Goal: Information Seeking & Learning: Learn about a topic

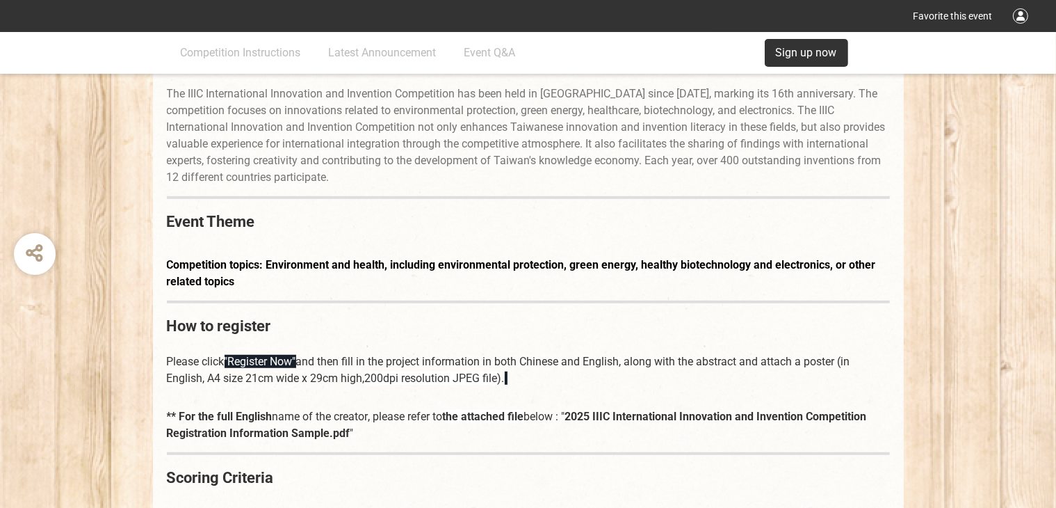
scroll to position [839, 0]
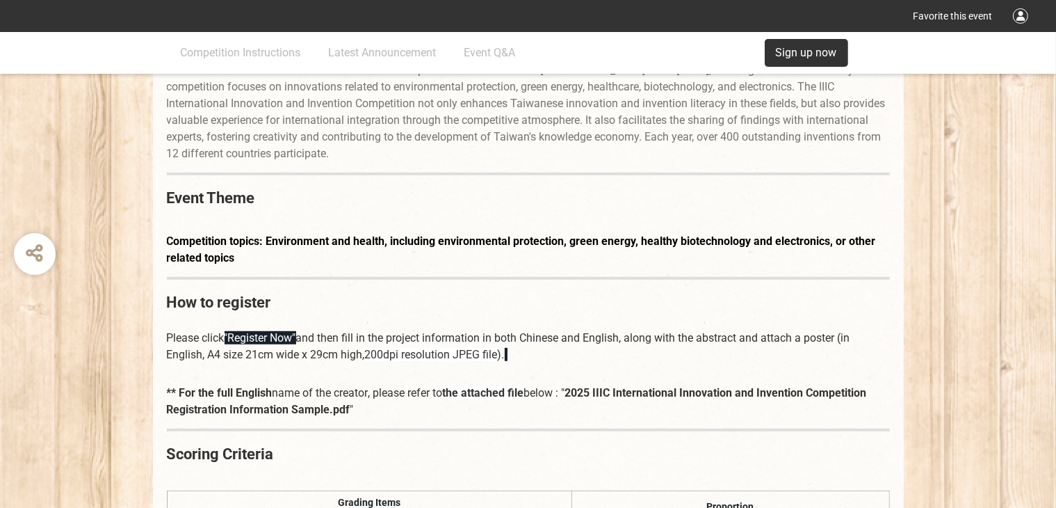
click at [385, 353] on font "200dpi resolution JPEG file" at bounding box center [431, 354] width 133 height 13
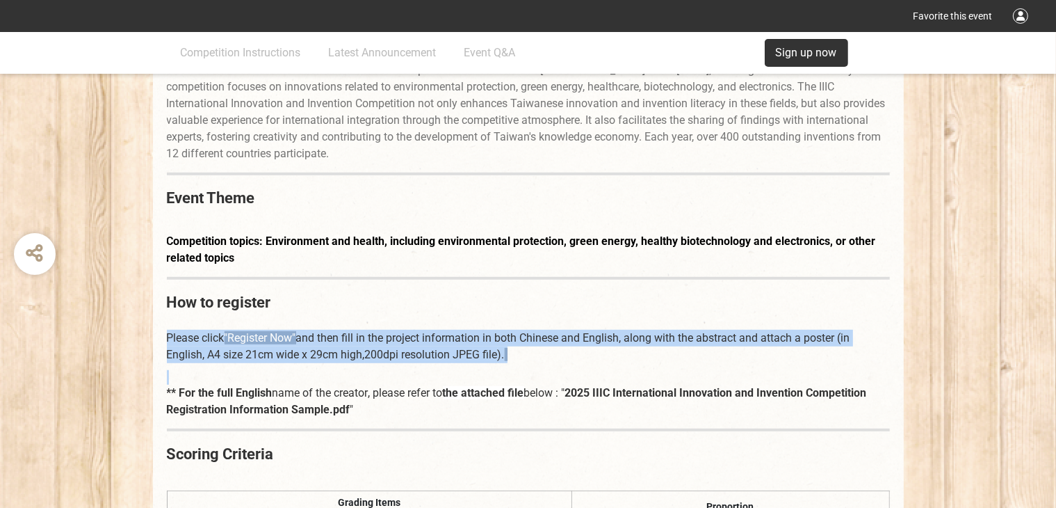
click at [385, 353] on font "200dpi resolution JPEG file" at bounding box center [431, 354] width 133 height 13
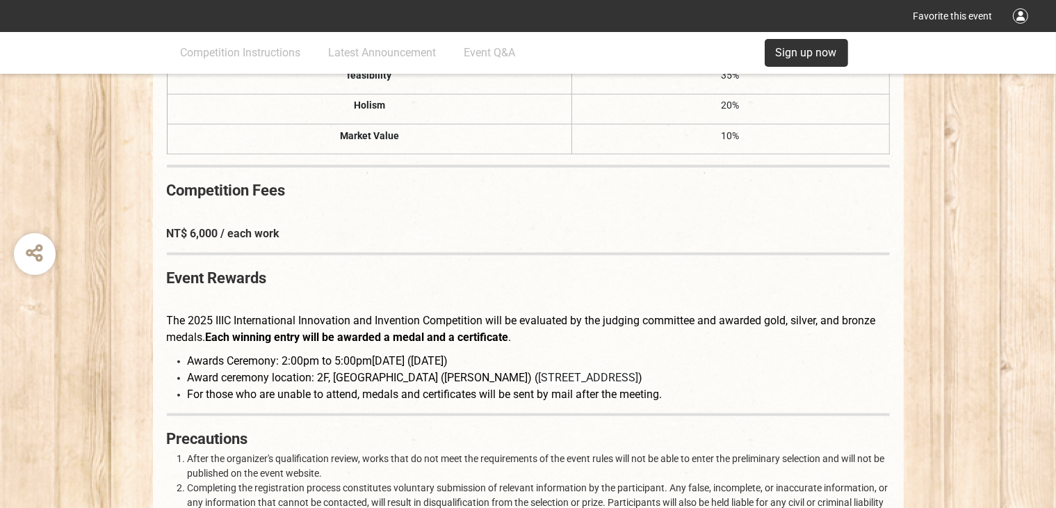
scroll to position [1117, 0]
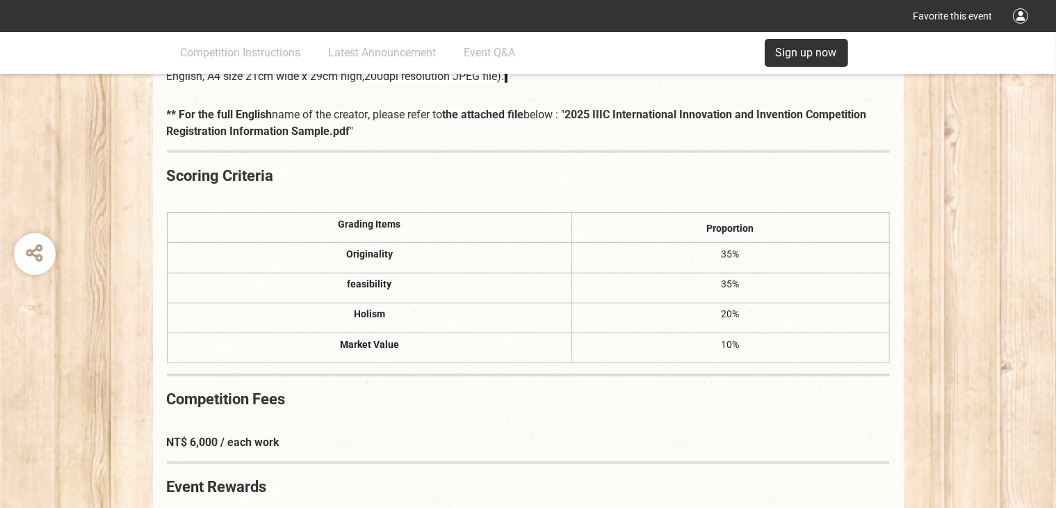
click at [845, 1] on div "Favorite this event" at bounding box center [528, 16] width 1056 height 32
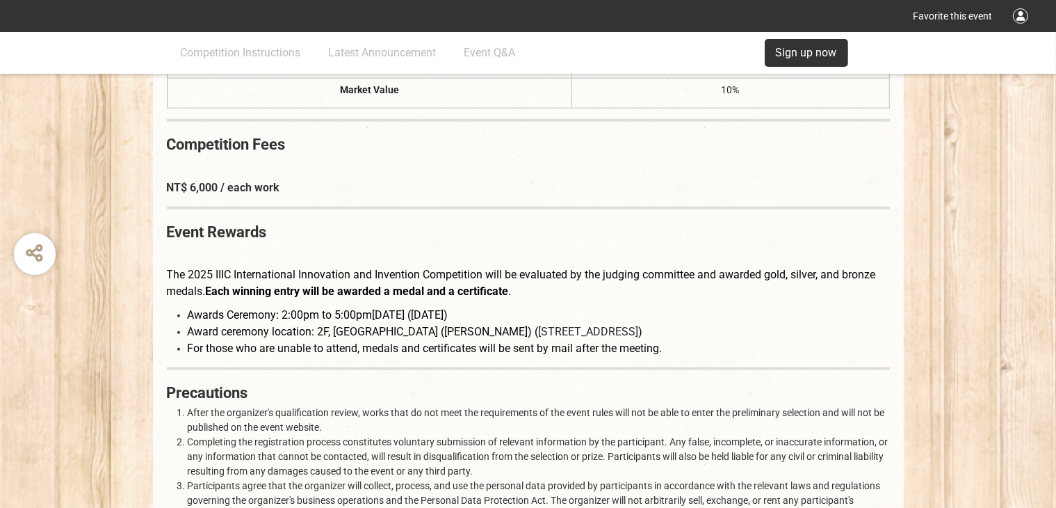
scroll to position [1395, 0]
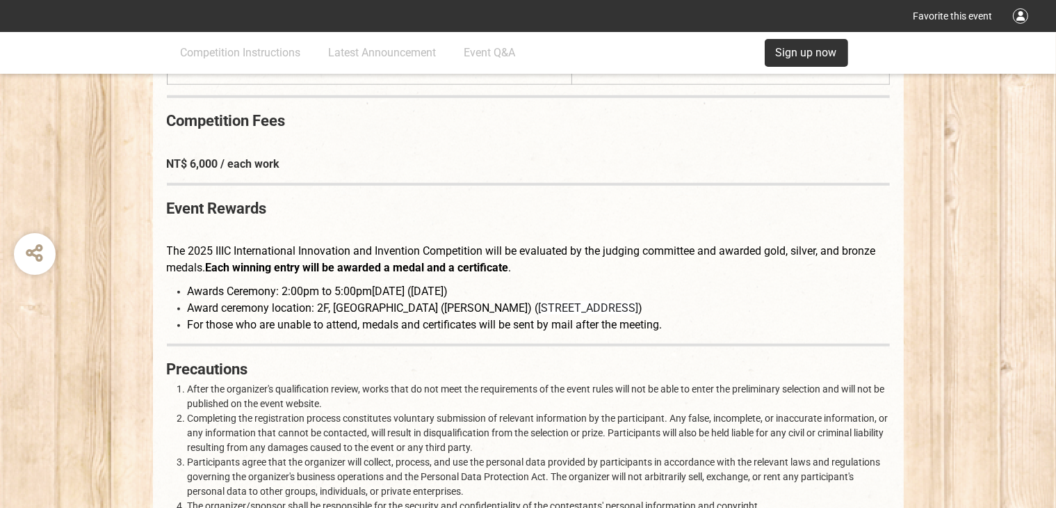
drag, startPoint x: 189, startPoint y: 290, endPoint x: 671, endPoint y: 289, distance: 482.0
click at [671, 289] on li "Awards Ceremony: 2:00pm to 5:00pm[DATE] ([DATE])" at bounding box center [539, 291] width 702 height 17
copy font "Awards Ceremony: 2:00pm to 5:00pm[DATE] ([DATE])"
click at [371, 253] on font "The 2025 IIIC International Innovation and Invention Competition will be evalua…" at bounding box center [521, 259] width 709 height 30
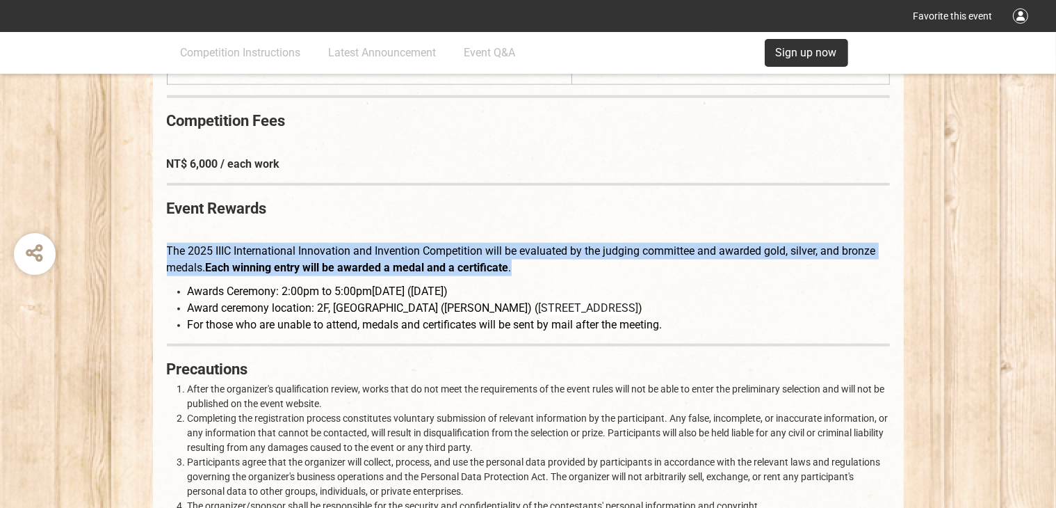
click at [371, 253] on font "The 2025 IIIC International Innovation and Invention Competition will be evalua…" at bounding box center [521, 259] width 709 height 30
click at [720, 252] on font "The 2025 IIIC International Innovation and Invention Competition will be evalua…" at bounding box center [521, 259] width 709 height 30
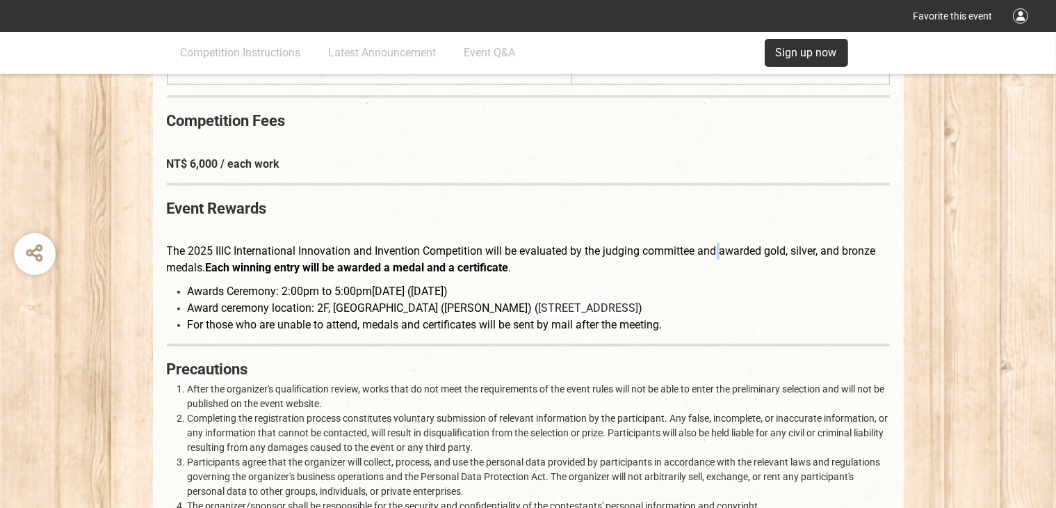
click at [720, 252] on font "The 2025 IIIC International Innovation and Invention Competition will be evalua…" at bounding box center [521, 259] width 709 height 30
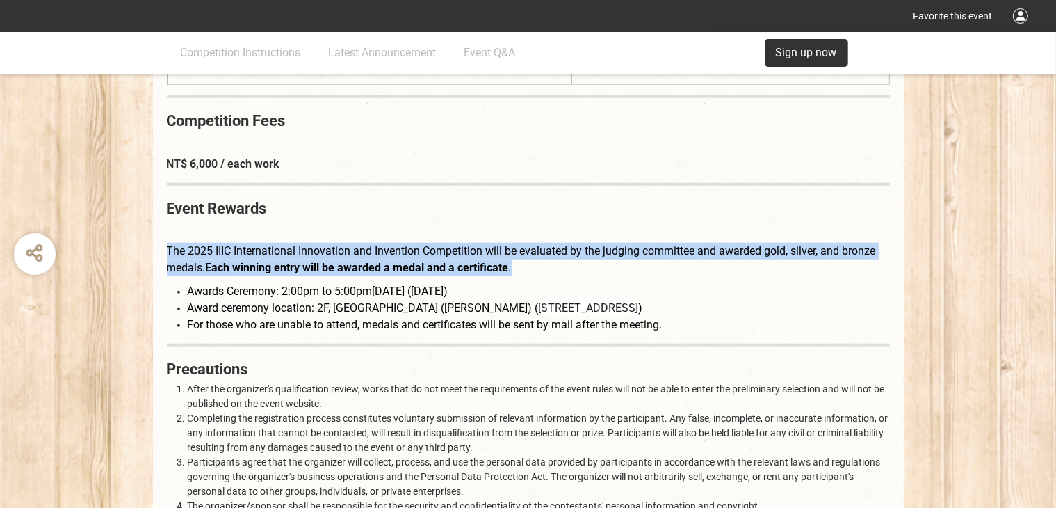
click at [720, 252] on font "The 2025 IIIC International Innovation and Invention Competition will be evalua…" at bounding box center [521, 259] width 709 height 30
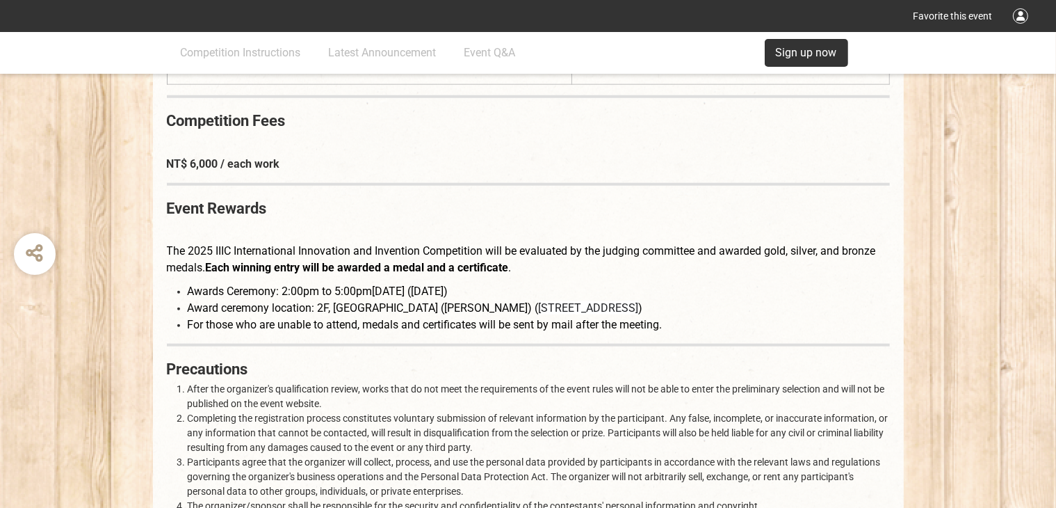
click at [639, 312] on font "[STREET_ADDRESS]" at bounding box center [589, 307] width 100 height 13
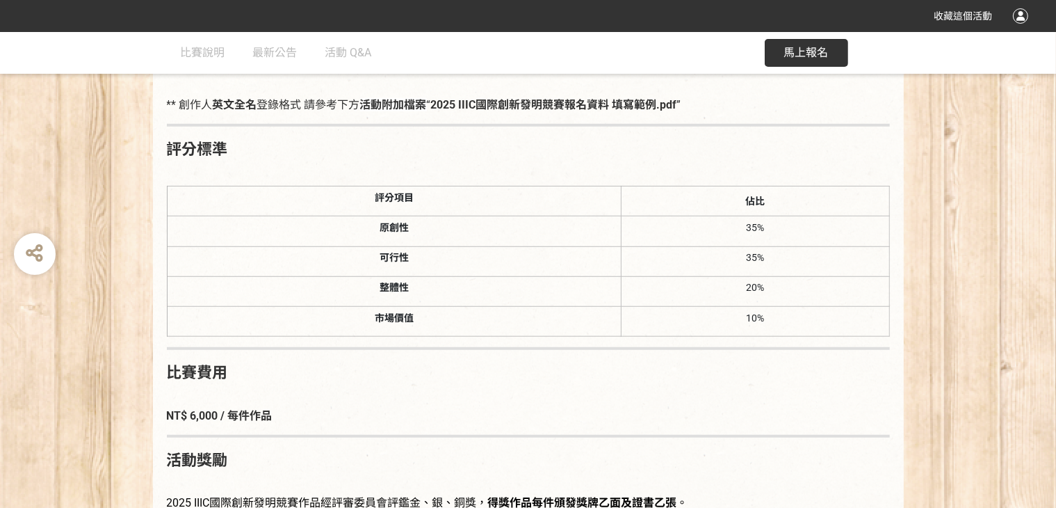
scroll to position [1043, 0]
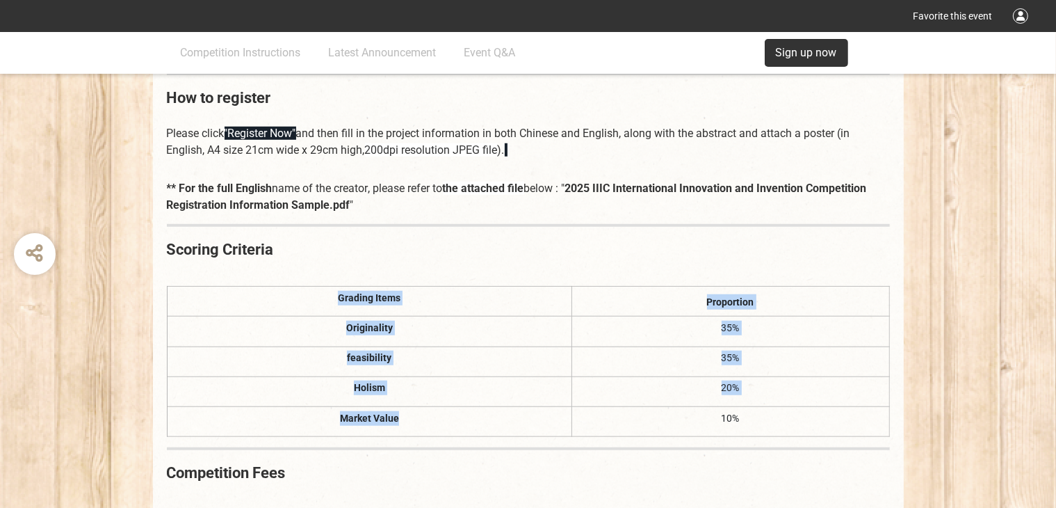
drag, startPoint x: 312, startPoint y: 292, endPoint x: 508, endPoint y: 405, distance: 226.5
click at [508, 405] on table "Grading Items Proportion Originality 35% feasibility 35% Holism 20% Market Valu…" at bounding box center [528, 361] width 723 height 151
click at [573, 287] on th "Proportion" at bounding box center [731, 302] width 318 height 30
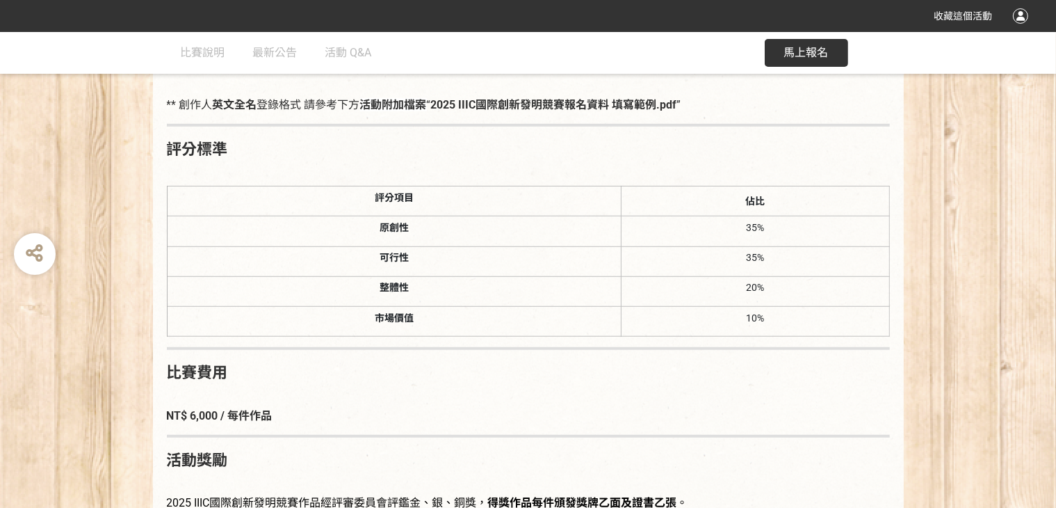
drag, startPoint x: 177, startPoint y: 151, endPoint x: 167, endPoint y: 151, distance: 10.4
click at [177, 151] on strong "評分標準" at bounding box center [197, 148] width 61 height 17
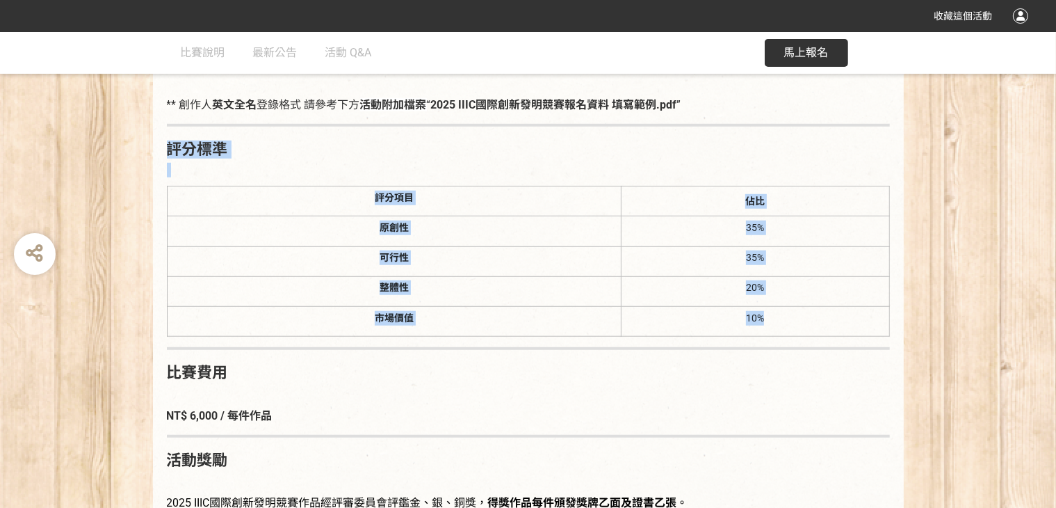
drag, startPoint x: 163, startPoint y: 151, endPoint x: 812, endPoint y: 319, distance: 670.8
copy div "評分標準 評分項目 佔比 原創性 35% 可行性 35% 整體性 20% 市場價值 10%"
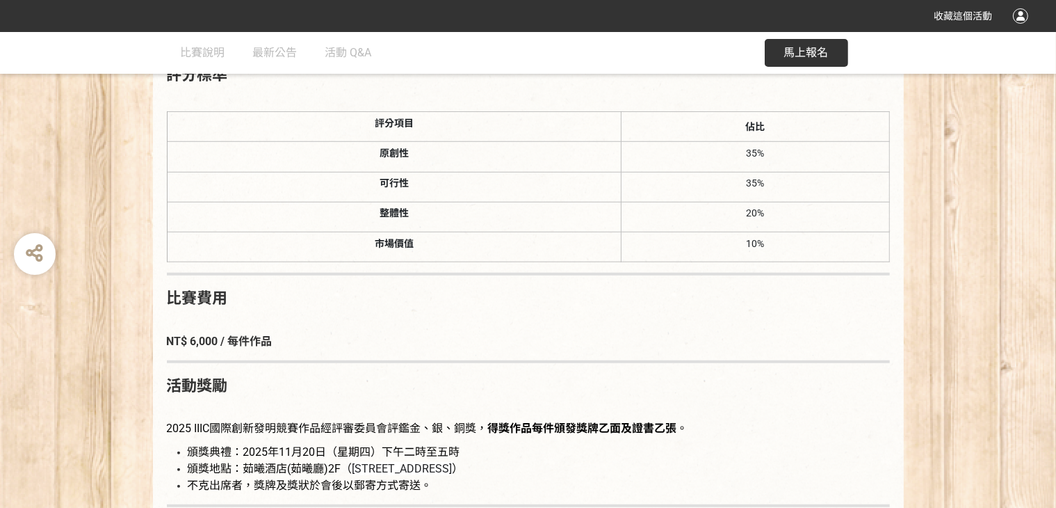
scroll to position [1252, 0]
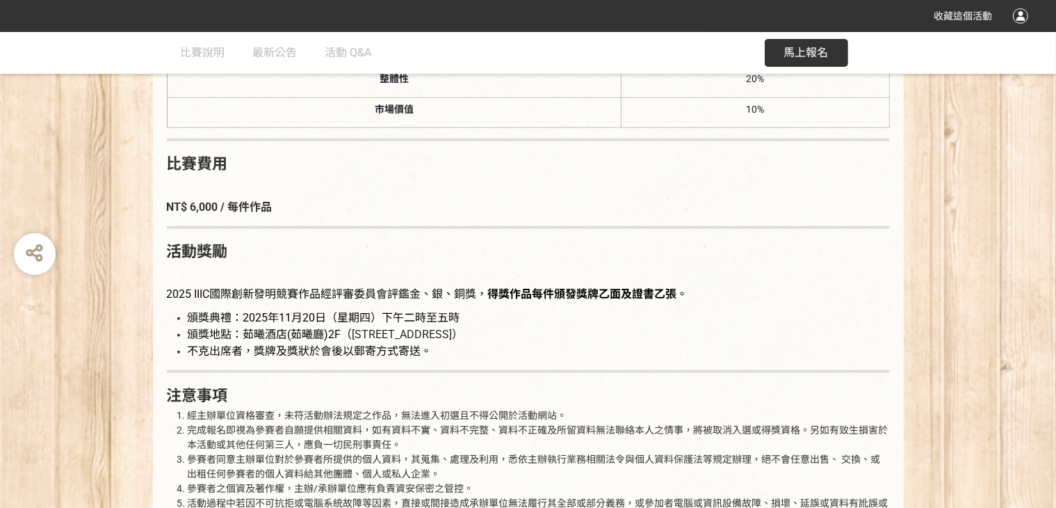
click at [252, 206] on strong "NT$ 6,000 / 每件作品" at bounding box center [220, 206] width 106 height 13
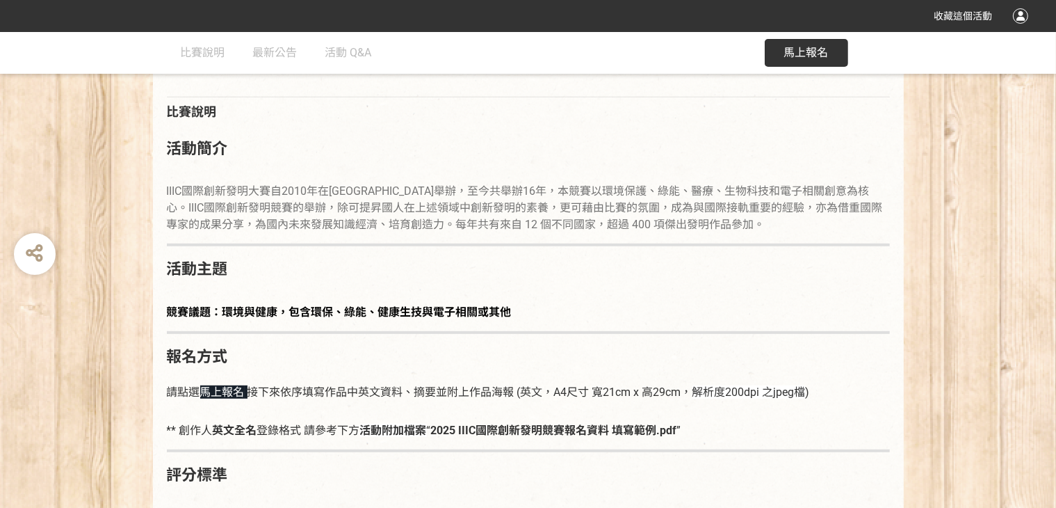
scroll to position [695, 0]
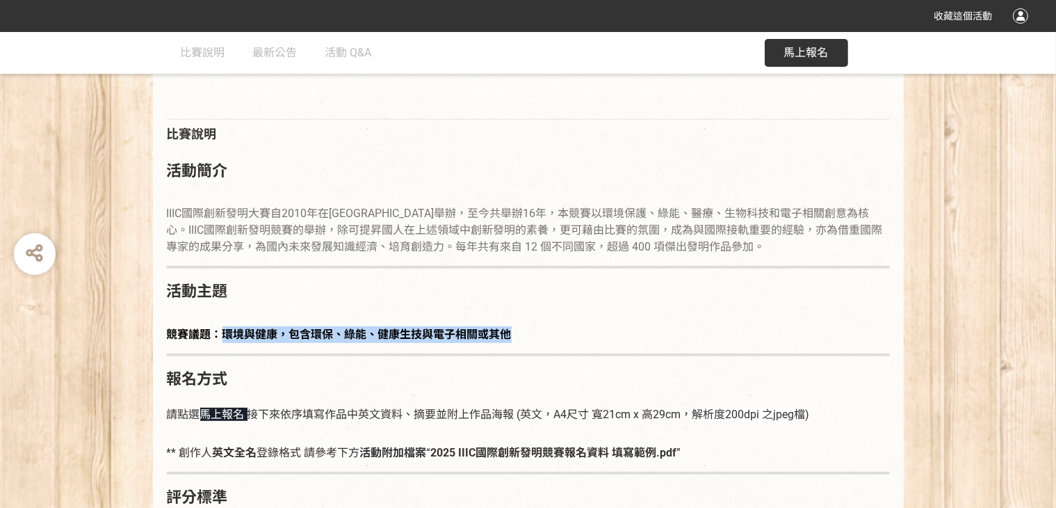
drag, startPoint x: 218, startPoint y: 335, endPoint x: 515, endPoint y: 338, distance: 297.7
click at [515, 338] on p "競賽議題：環境與健康，包含環保、綠能、健康生技與電子相關或其他" at bounding box center [528, 334] width 723 height 17
click at [561, 326] on p "競賽議題：環境與健康，包含環保、綠能、健康生技與電子相關或其他" at bounding box center [528, 334] width 723 height 17
